Goal: Task Accomplishment & Management: Complete application form

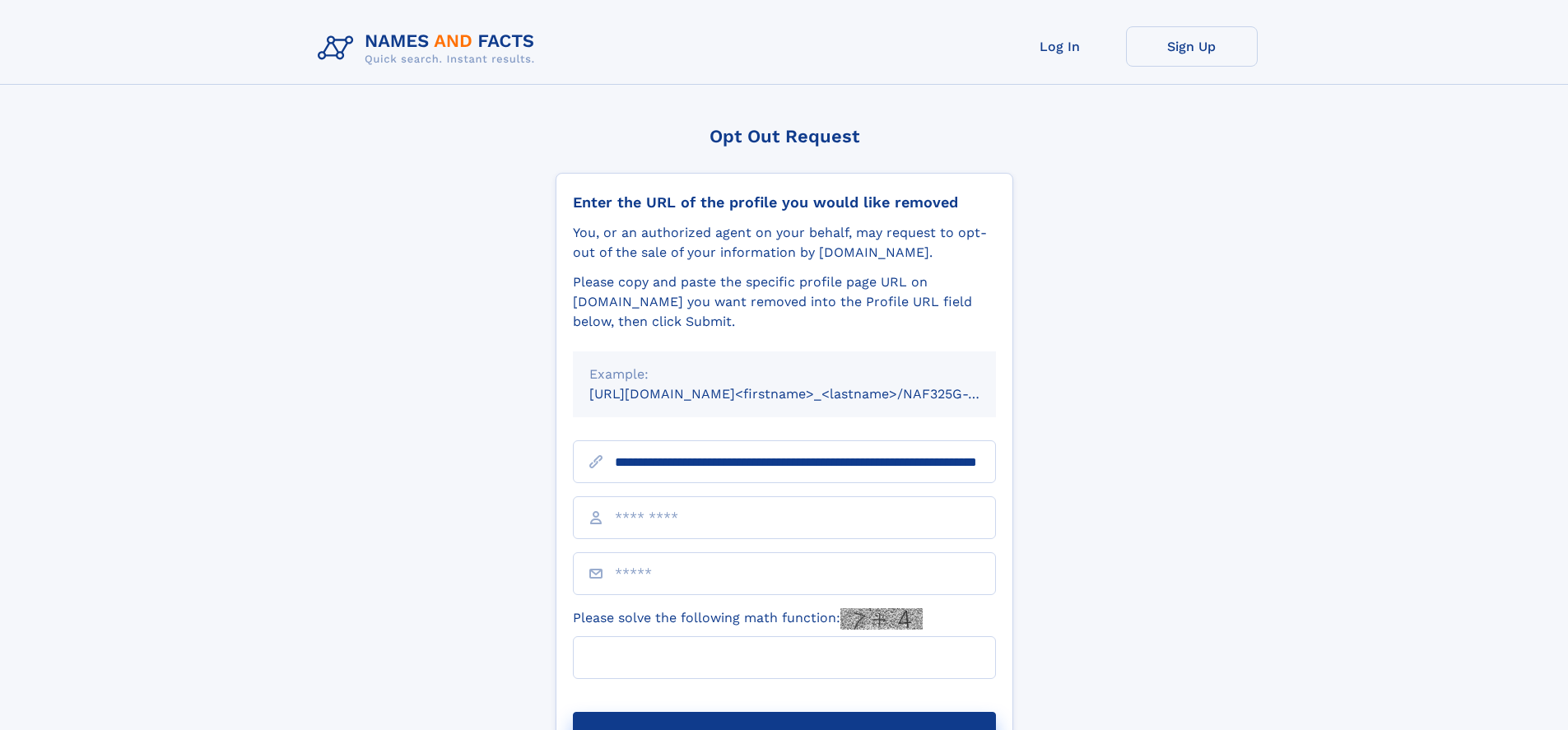
type input "**********"
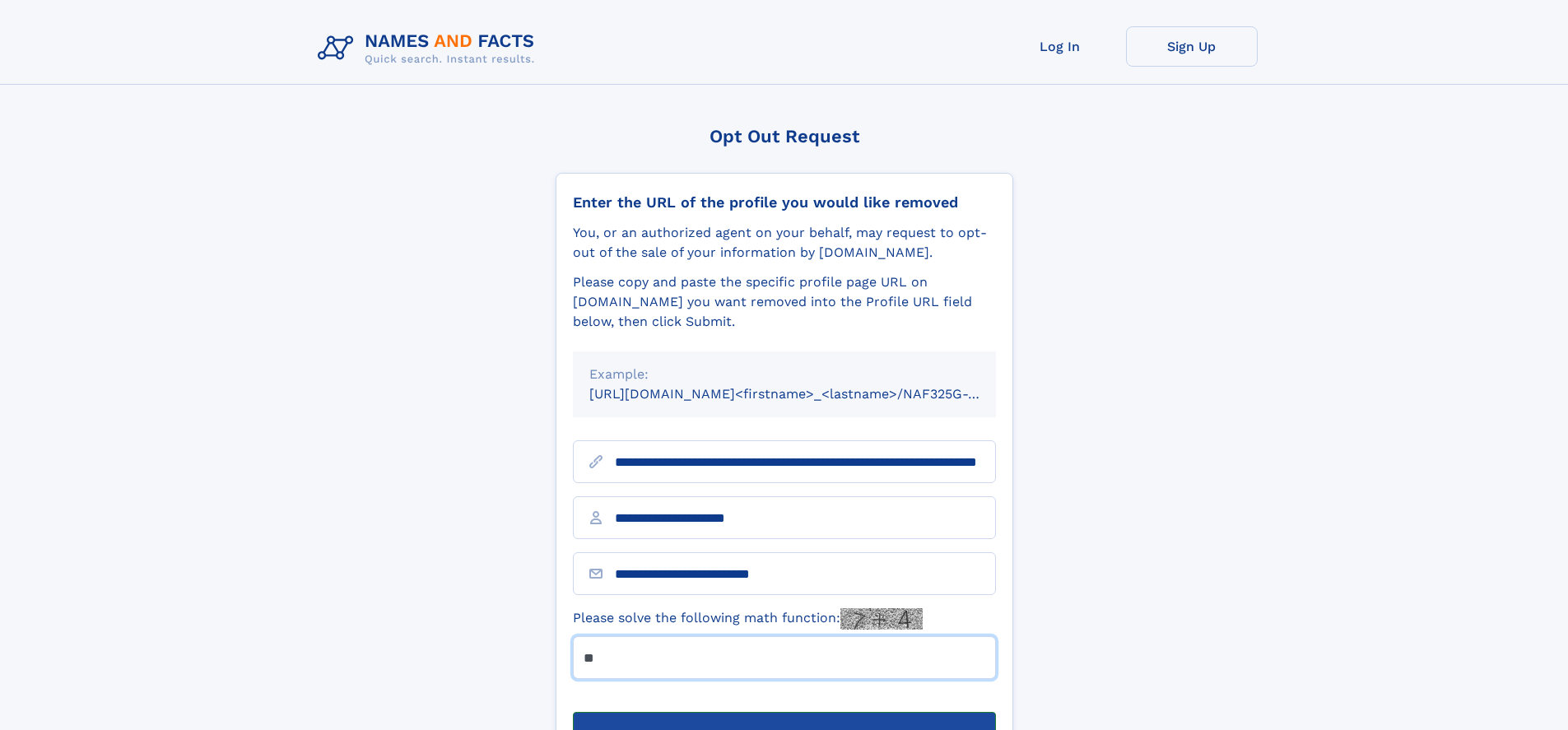
type input "**"
click at [784, 712] on button "Submit Opt Out Request" at bounding box center [784, 738] width 423 height 52
